Goal: Task Accomplishment & Management: Complete application form

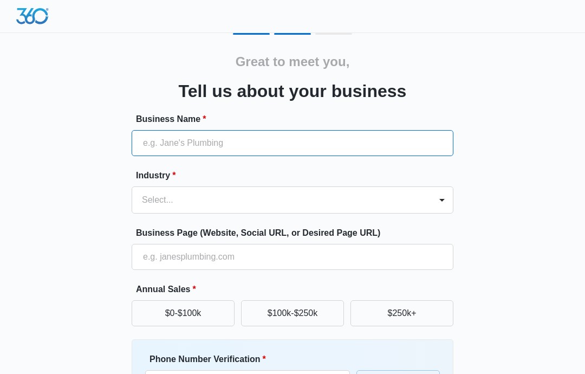
click at [183, 147] on input "Business Name *" at bounding box center [293, 143] width 322 height 26
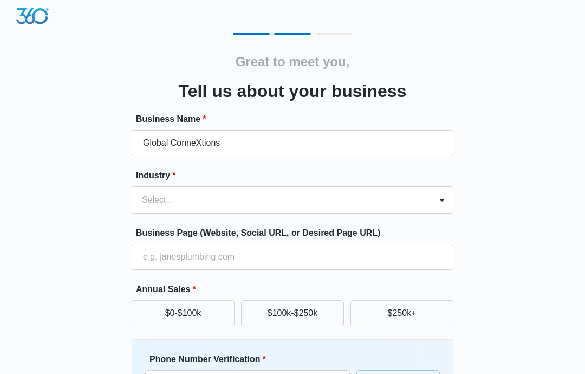
type input "Global ConneXtions"
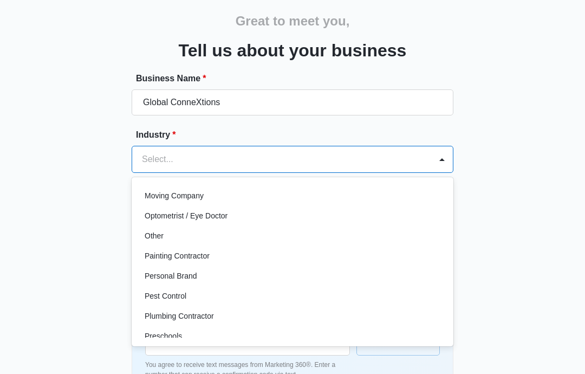
scroll to position [595, 0]
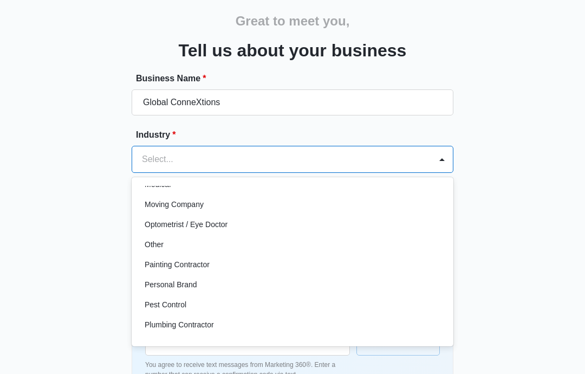
click at [164, 245] on p "Other" at bounding box center [154, 244] width 19 height 11
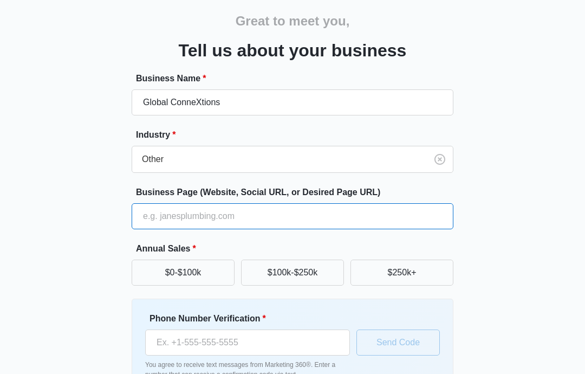
click at [153, 221] on input "Business Page (Website, Social URL, or Desired Page URL)" at bounding box center [293, 216] width 322 height 26
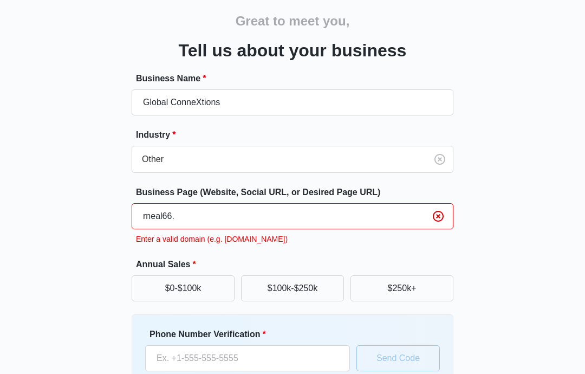
click at [238, 226] on input "rneal66." at bounding box center [293, 216] width 322 height 26
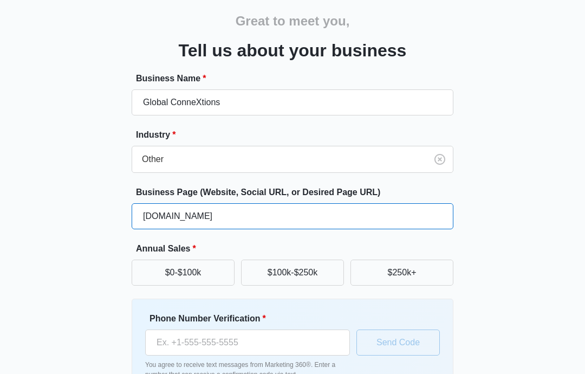
type input "rneal66.wearelegalshield.com"
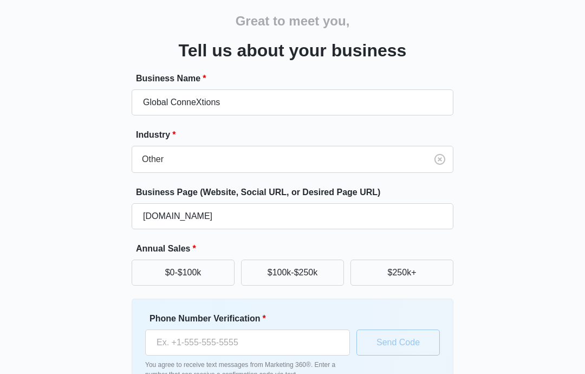
click at [197, 270] on button "$0-$100k" at bounding box center [183, 272] width 103 height 26
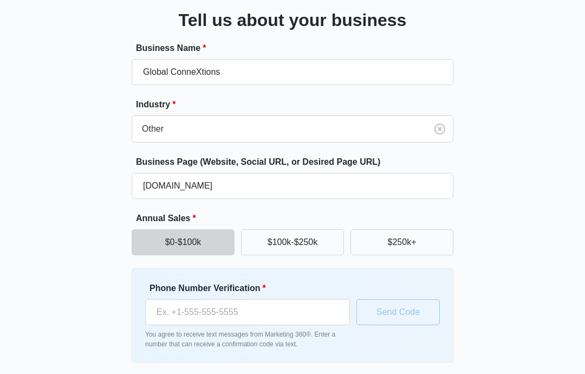
scroll to position [0, 0]
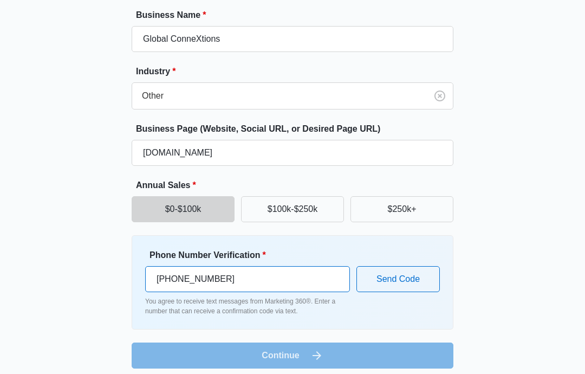
scroll to position [112, 0]
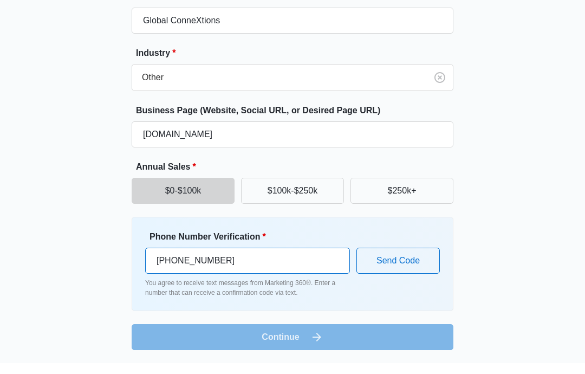
type input "(404) 408-9164"
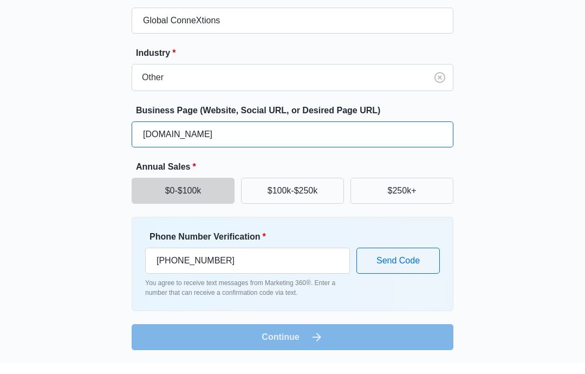
click at [286, 142] on input "rneal66.wearelegalshield.com" at bounding box center [293, 145] width 322 height 26
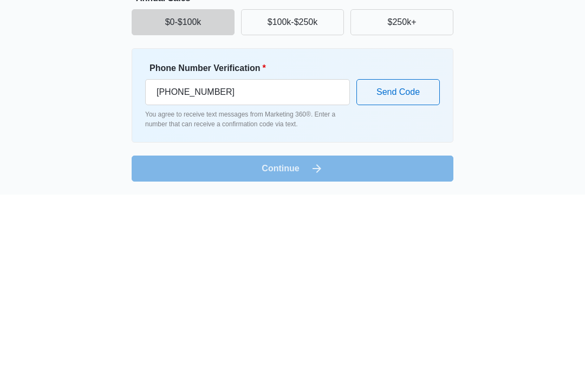
click at [414, 258] on button "Send Code" at bounding box center [397, 271] width 83 height 26
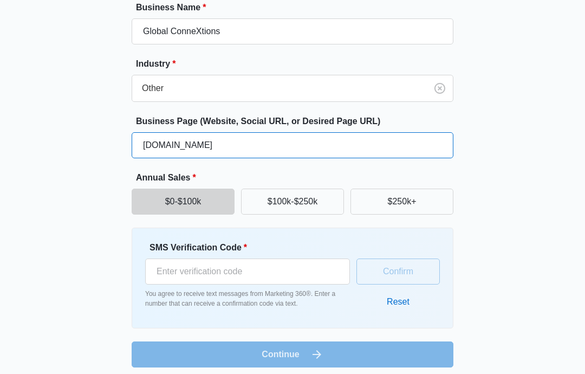
click at [277, 149] on input "rneal66.legalshield.blog" at bounding box center [293, 145] width 322 height 26
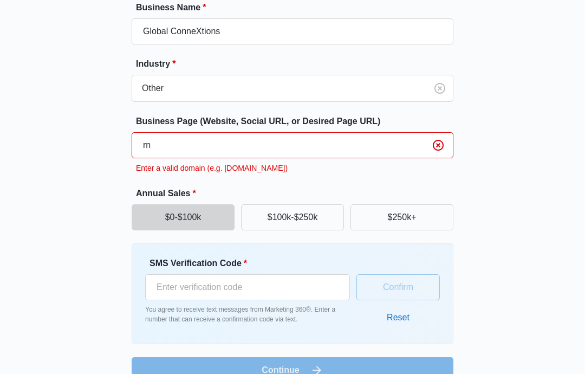
type input "r"
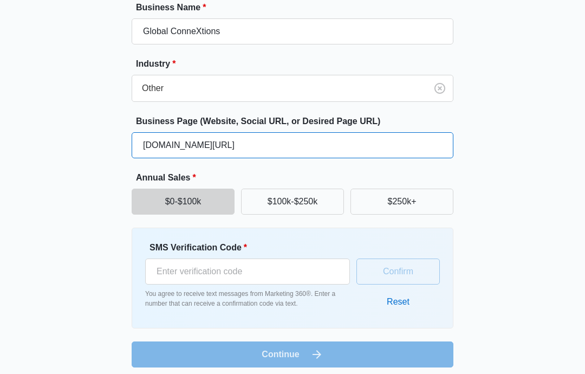
type input "LegalShield.com/blog"
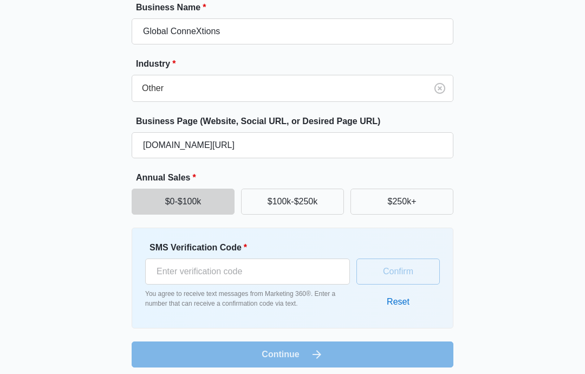
click at [3, 289] on div "Great to meet you, Tell us about your business Business Name * Global ConneXtio…" at bounding box center [292, 134] width 585 height 492
click at [250, 271] on input "SMS Verification Code *" at bounding box center [247, 271] width 205 height 26
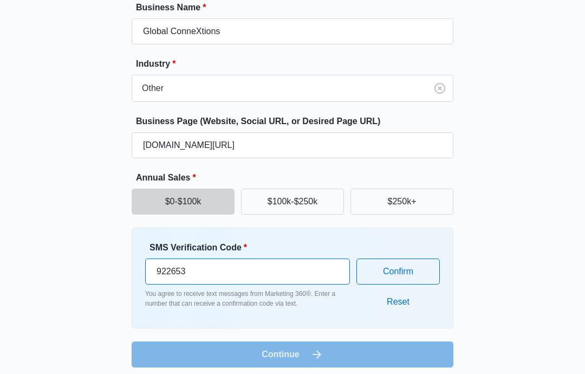
type input "922653"
click at [429, 276] on button "Confirm" at bounding box center [397, 271] width 83 height 26
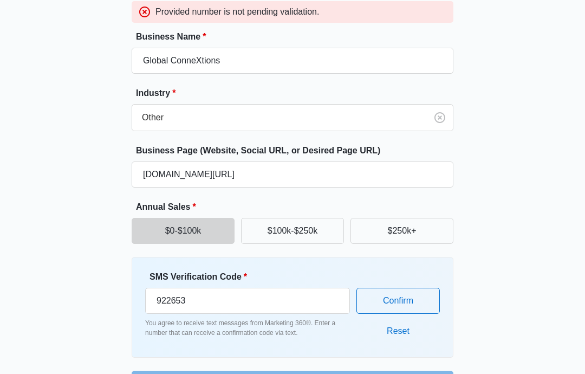
click at [399, 341] on button "Reset" at bounding box center [398, 331] width 44 height 26
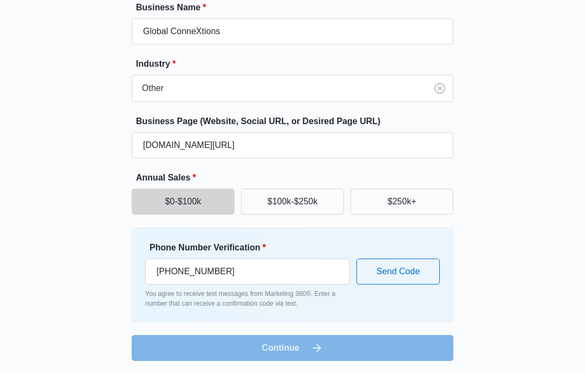
click at [421, 272] on button "Send Code" at bounding box center [397, 271] width 83 height 26
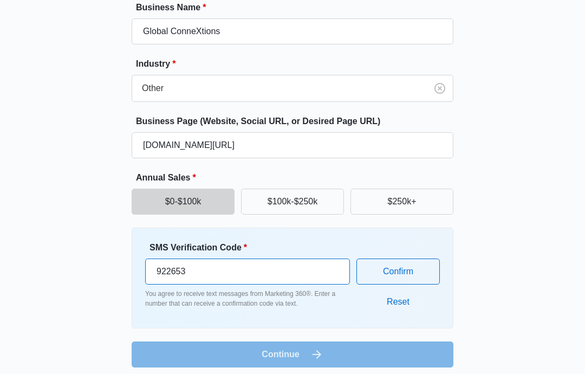
click at [229, 276] on input "922653" at bounding box center [247, 271] width 205 height 26
type input "9"
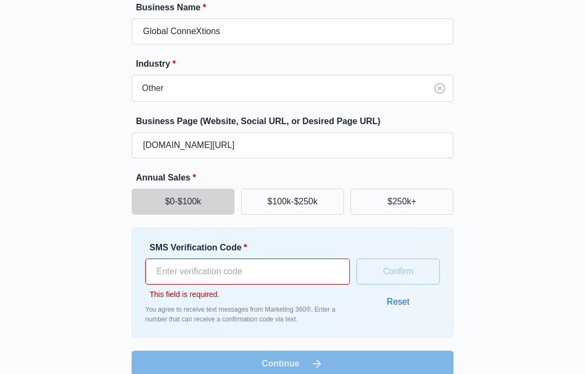
click at [297, 268] on input "SMS Verification Code *" at bounding box center [247, 271] width 205 height 26
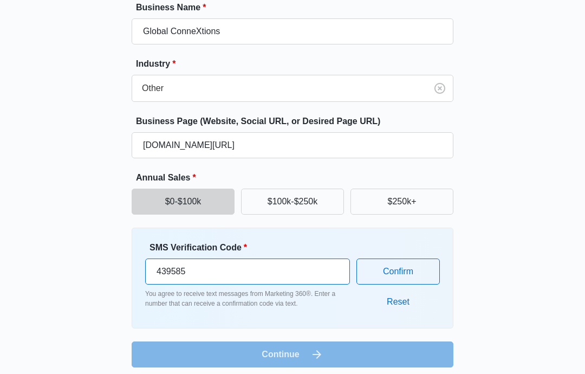
type input "439585"
click at [412, 268] on button "Confirm" at bounding box center [397, 271] width 83 height 26
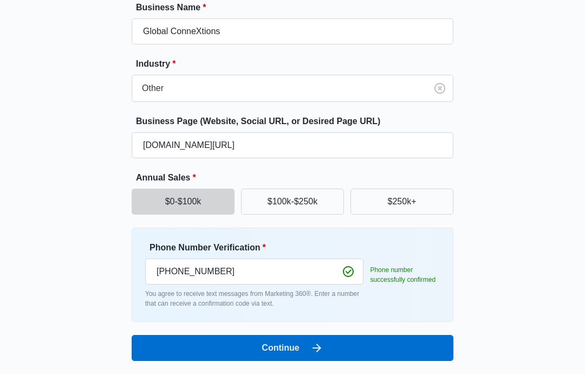
click at [329, 350] on button "Continue" at bounding box center [293, 348] width 322 height 26
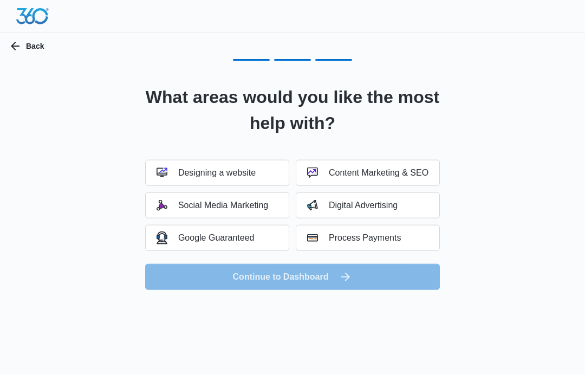
scroll to position [0, 0]
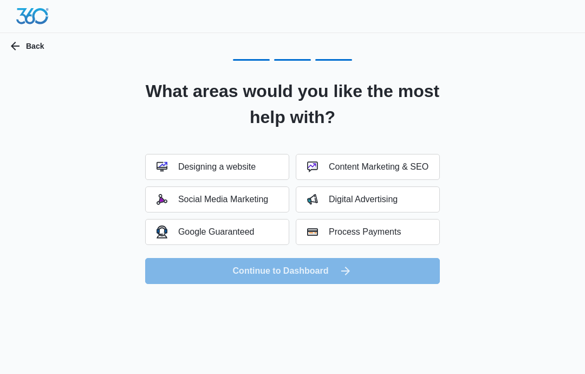
click at [237, 171] on div "Designing a website" at bounding box center [206, 166] width 99 height 11
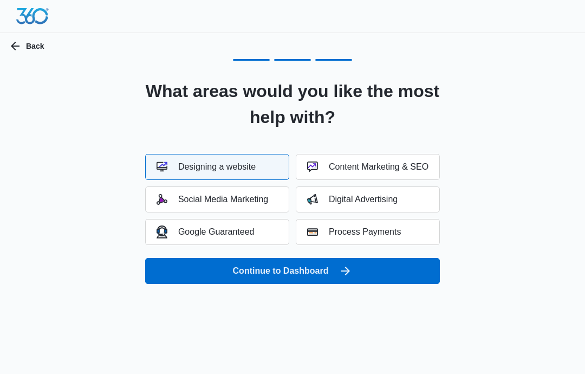
click at [252, 199] on div "Social Media Marketing" at bounding box center [213, 199] width 112 height 11
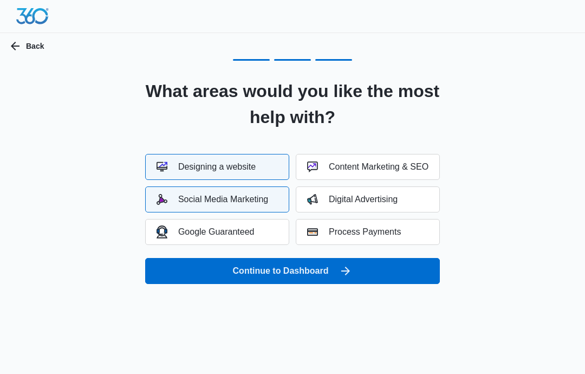
click at [383, 168] on div "Content Marketing & SEO" at bounding box center [367, 166] width 121 height 11
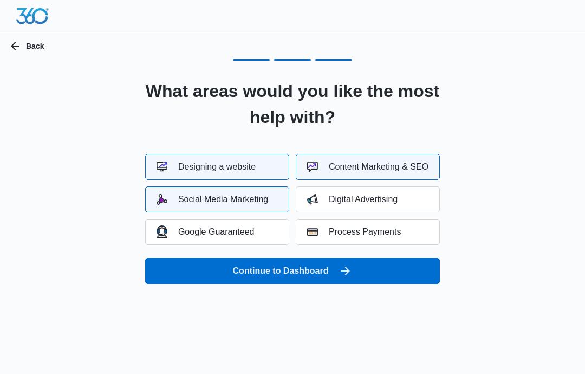
click at [375, 199] on div "Digital Advertising" at bounding box center [352, 199] width 90 height 11
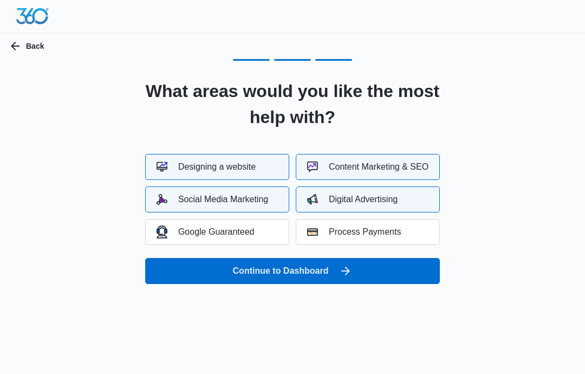
click at [248, 234] on div "Google Guaranteed" at bounding box center [206, 231] width 98 height 12
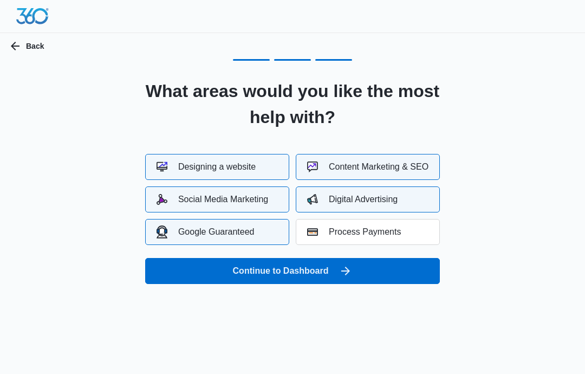
click at [327, 272] on button "Continue to Dashboard" at bounding box center [292, 271] width 295 height 26
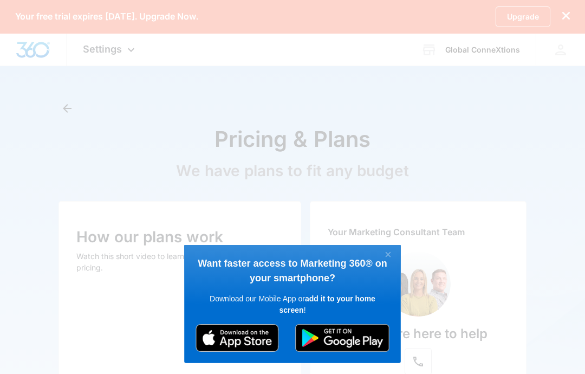
click at [348, 338] on img at bounding box center [342, 338] width 94 height 28
click at [360, 339] on img at bounding box center [342, 338] width 94 height 28
click at [237, 337] on img at bounding box center [242, 338] width 94 height 28
